Goal: Find contact information: Find contact information

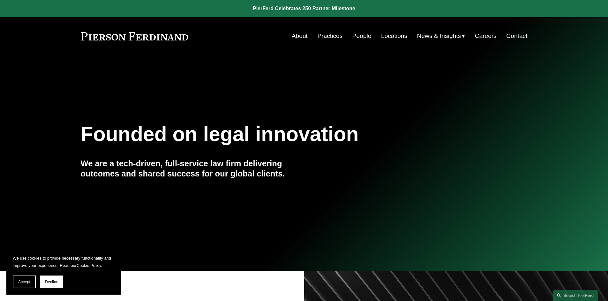
click at [519, 35] on link "Contact" at bounding box center [516, 36] width 21 height 12
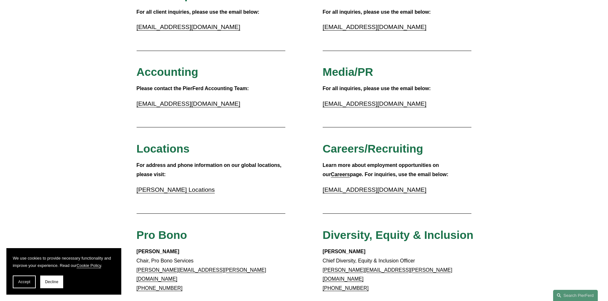
scroll to position [43, 0]
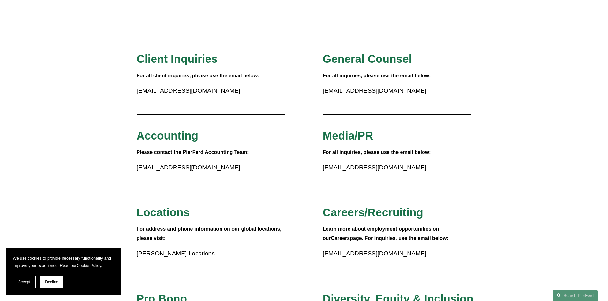
click at [18, 286] on button "Accept" at bounding box center [24, 282] width 23 height 13
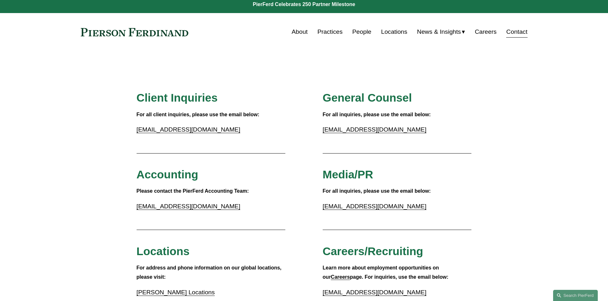
scroll to position [0, 0]
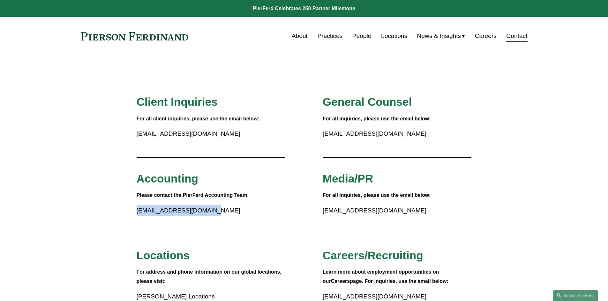
drag, startPoint x: 135, startPoint y: 210, endPoint x: 214, endPoint y: 218, distance: 78.9
copy link "[EMAIL_ADDRESS][DOMAIN_NAME]"
